Goal: Navigation & Orientation: Find specific page/section

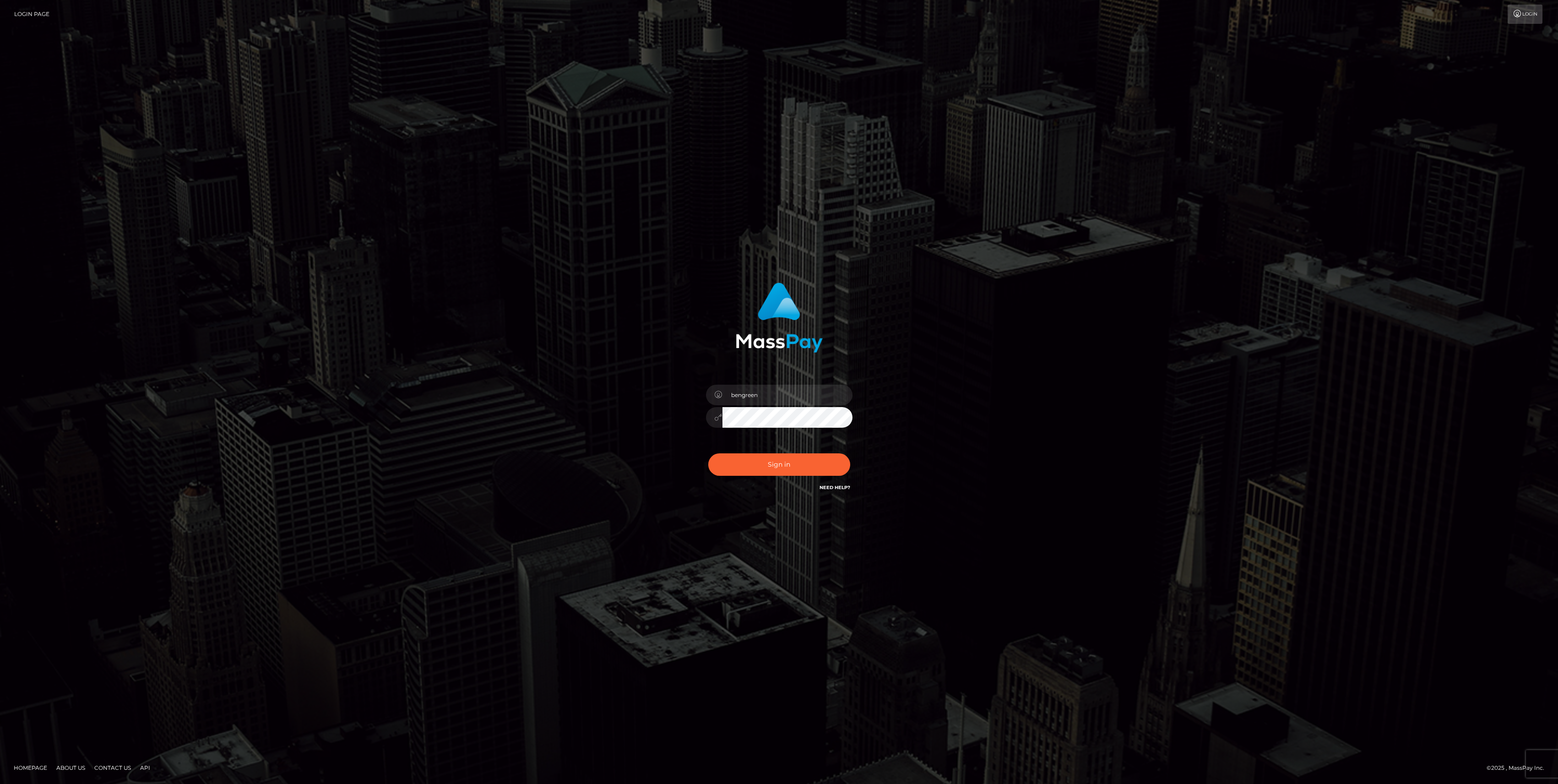
click at [766, 465] on button "Sign in" at bounding box center [779, 464] width 142 height 22
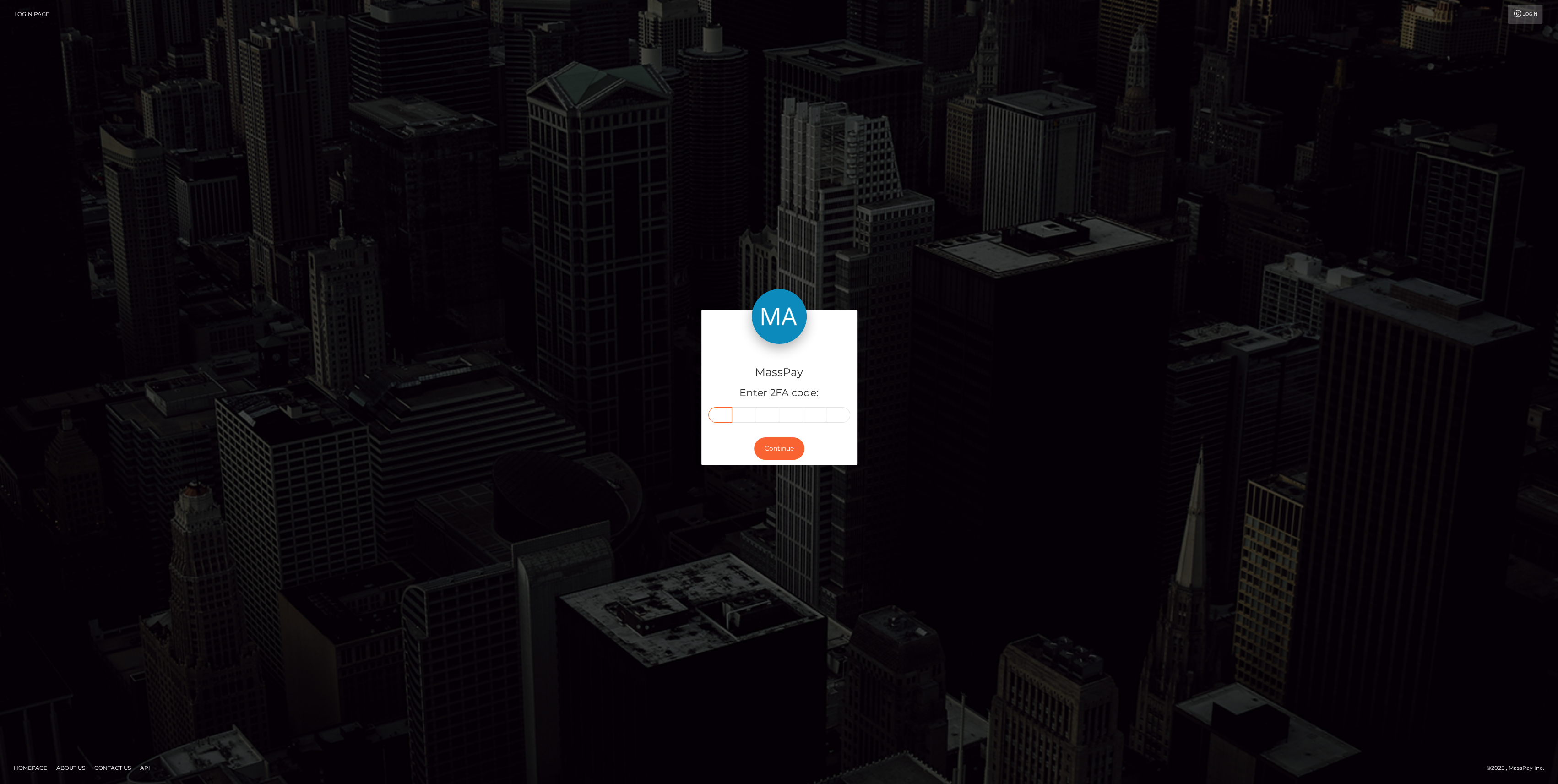
paste input "4"
type input "4"
type input "1"
type input "3"
type input "7"
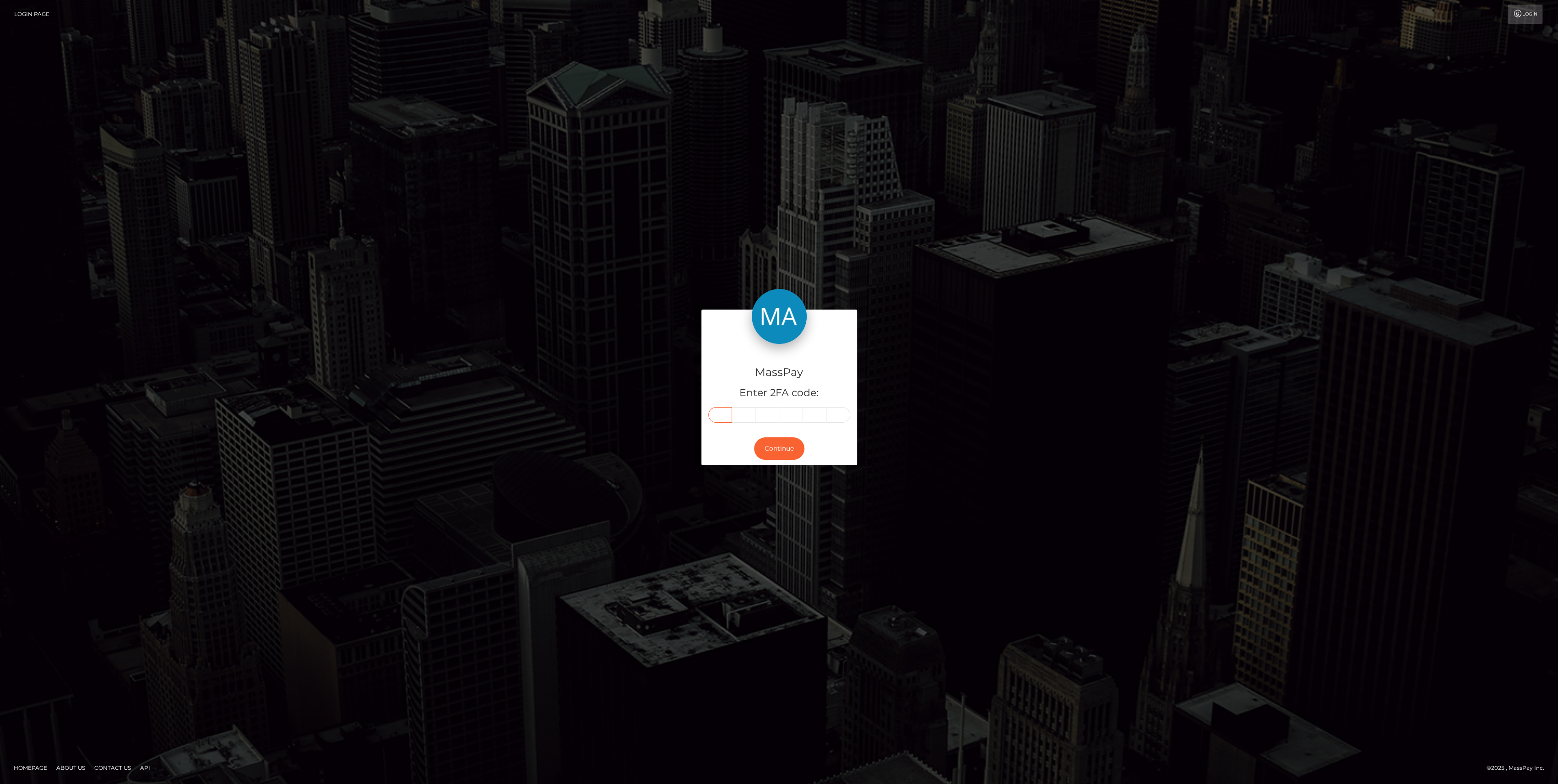
type input "5"
type input "6"
click at [775, 466] on form "MassPay Enter 2FA code: 4 1 3 7 5 6 413756 Continue" at bounding box center [779, 392] width 156 height 164
click at [780, 450] on button "Continue" at bounding box center [779, 449] width 50 height 22
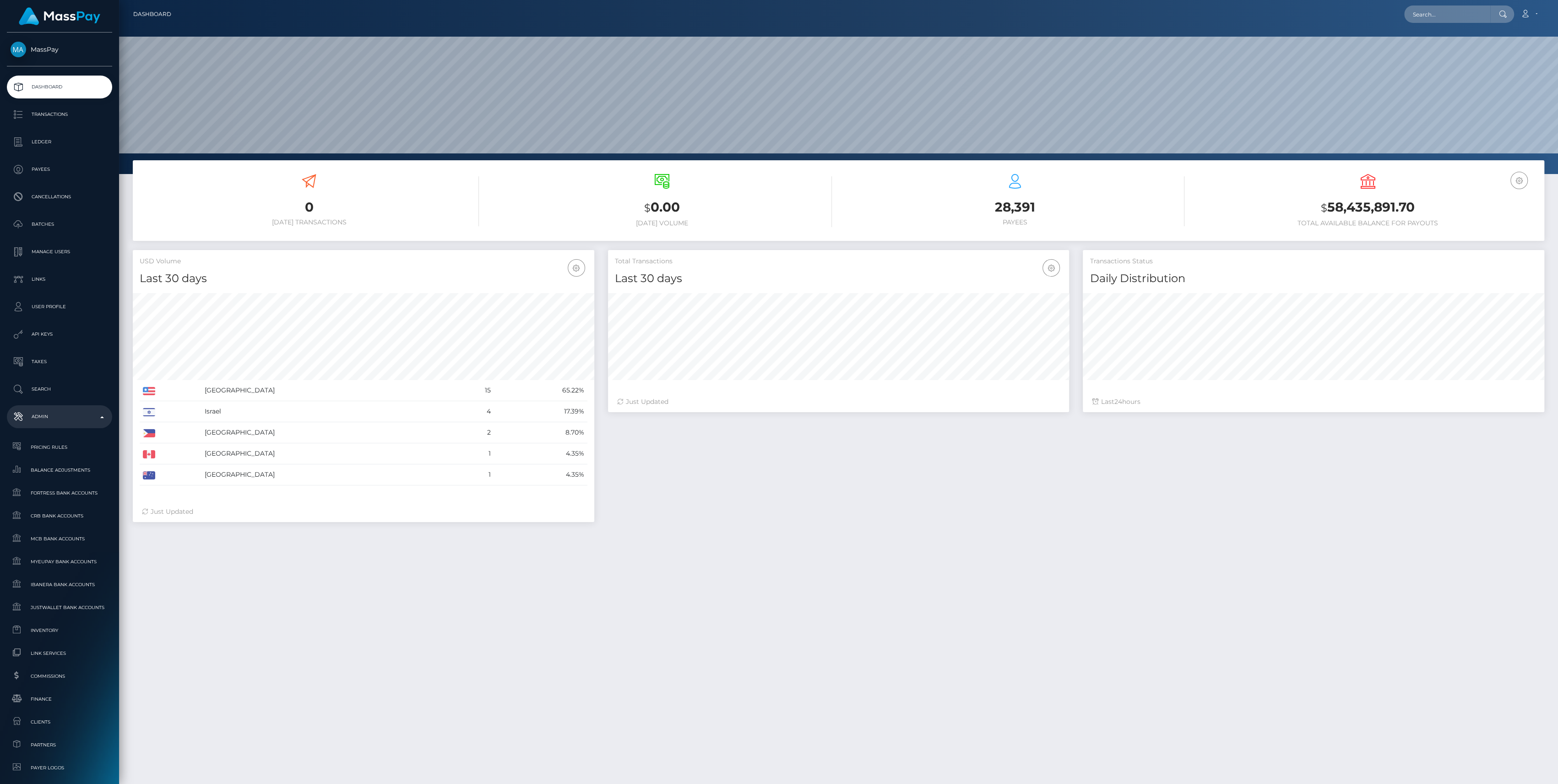
scroll to position [203, 0]
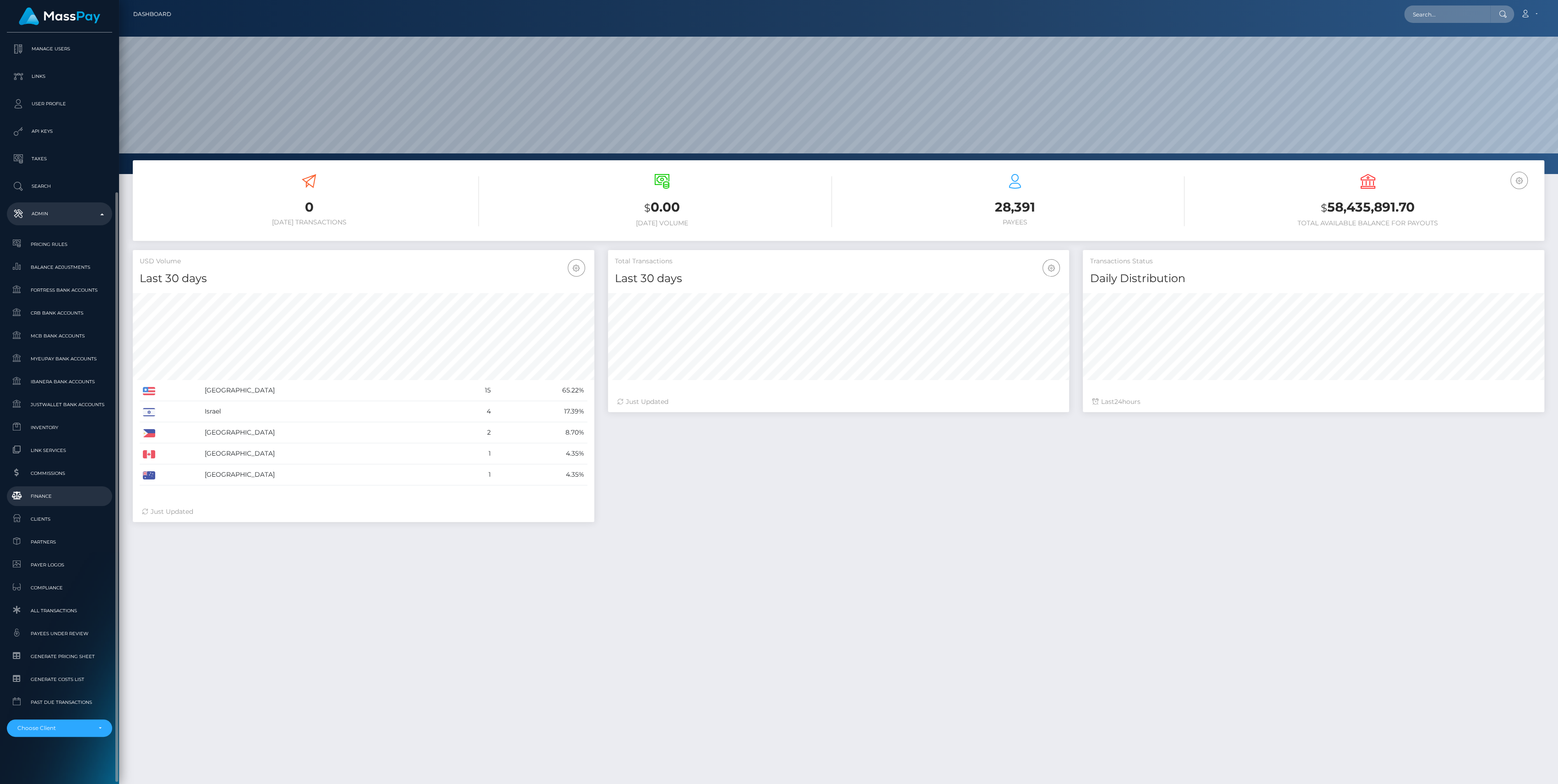
click at [40, 487] on link "Finance" at bounding box center [59, 495] width 106 height 20
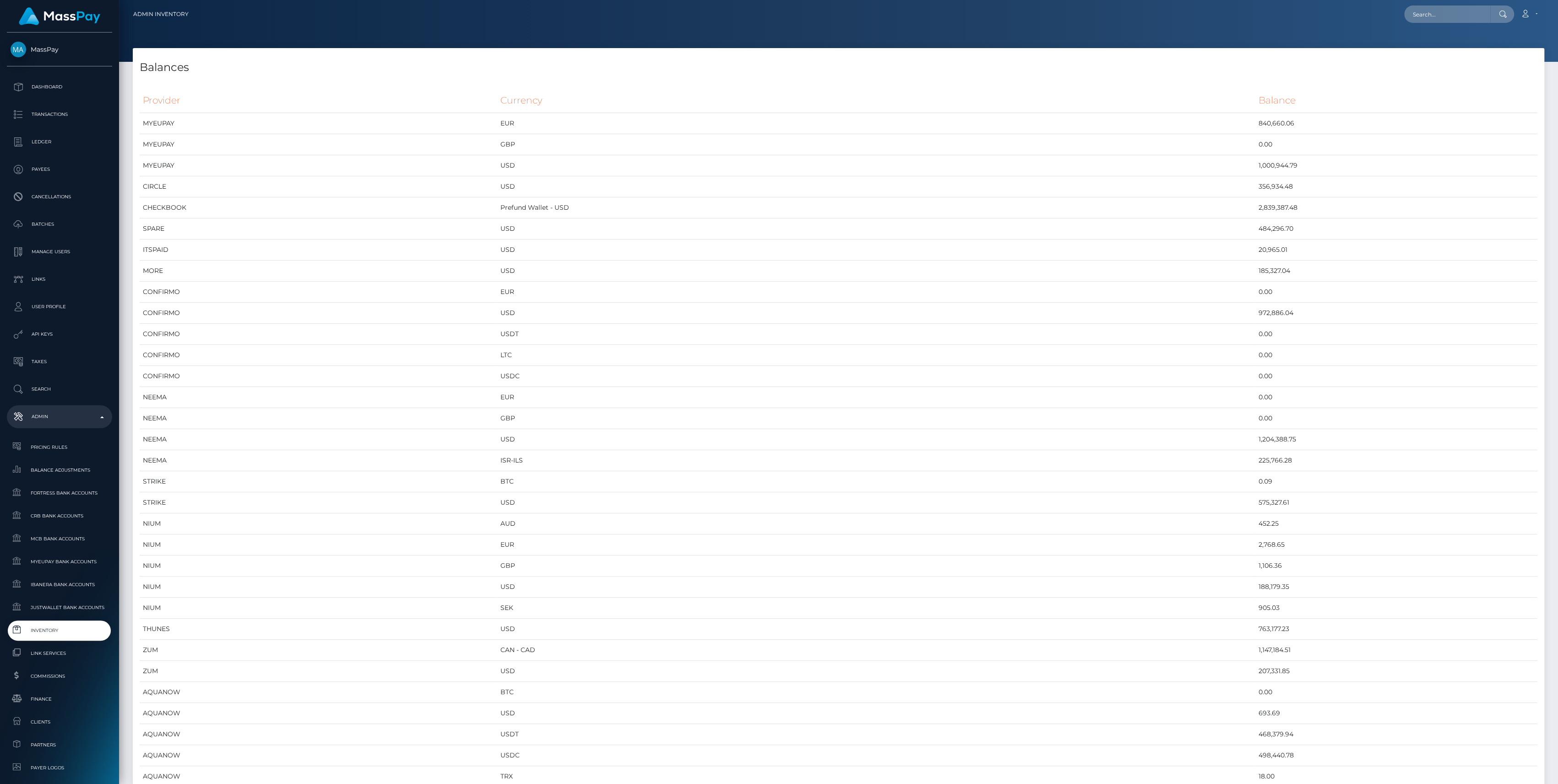
scroll to position [4668, 1411]
